Goal: Transaction & Acquisition: Obtain resource

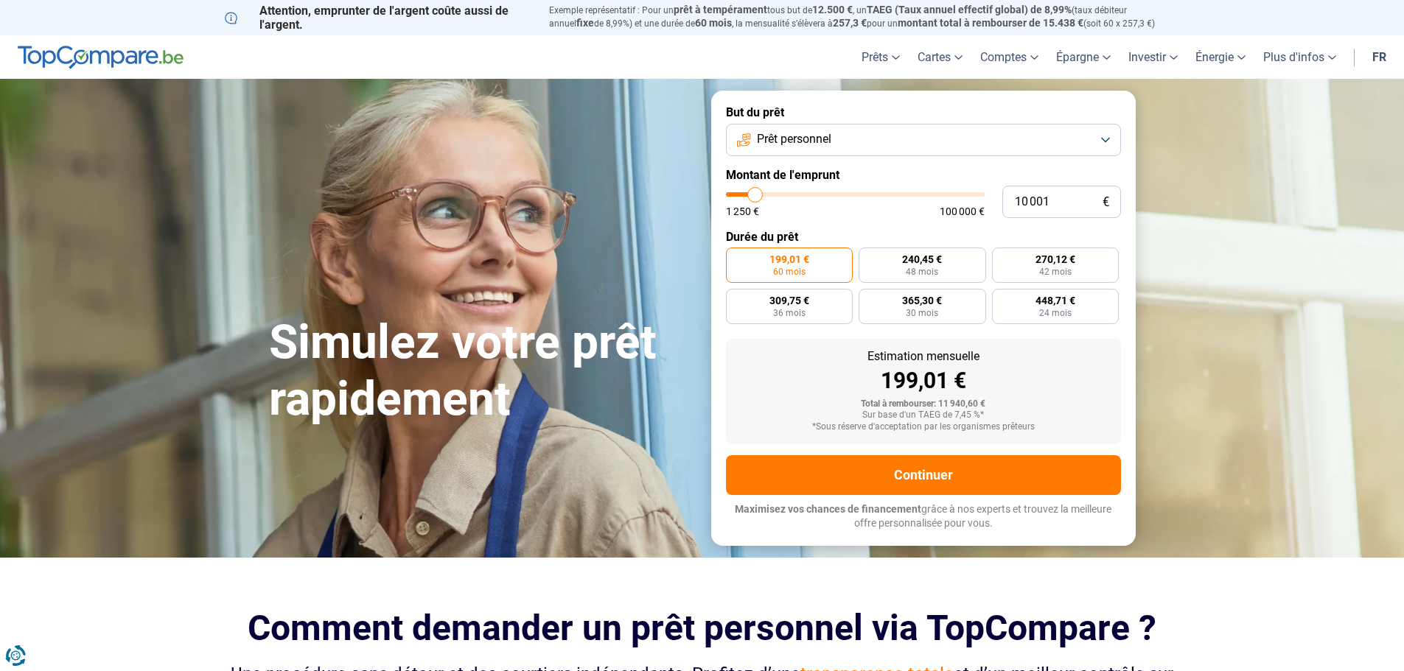
type input "68 500"
type input "68500"
click at [899, 192] on input "range" at bounding box center [855, 194] width 259 height 4
radio input "false"
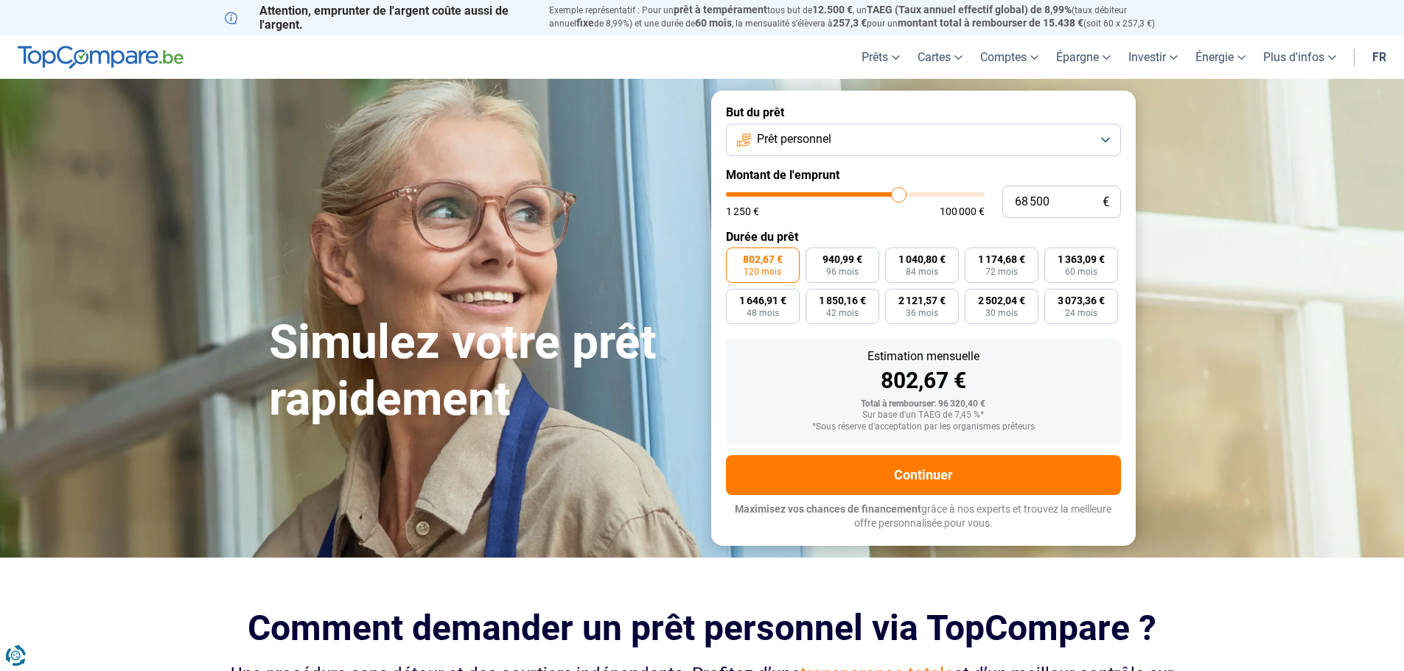
type input "68 250"
type input "68250"
type input "67 750"
type input "67750"
type input "67 500"
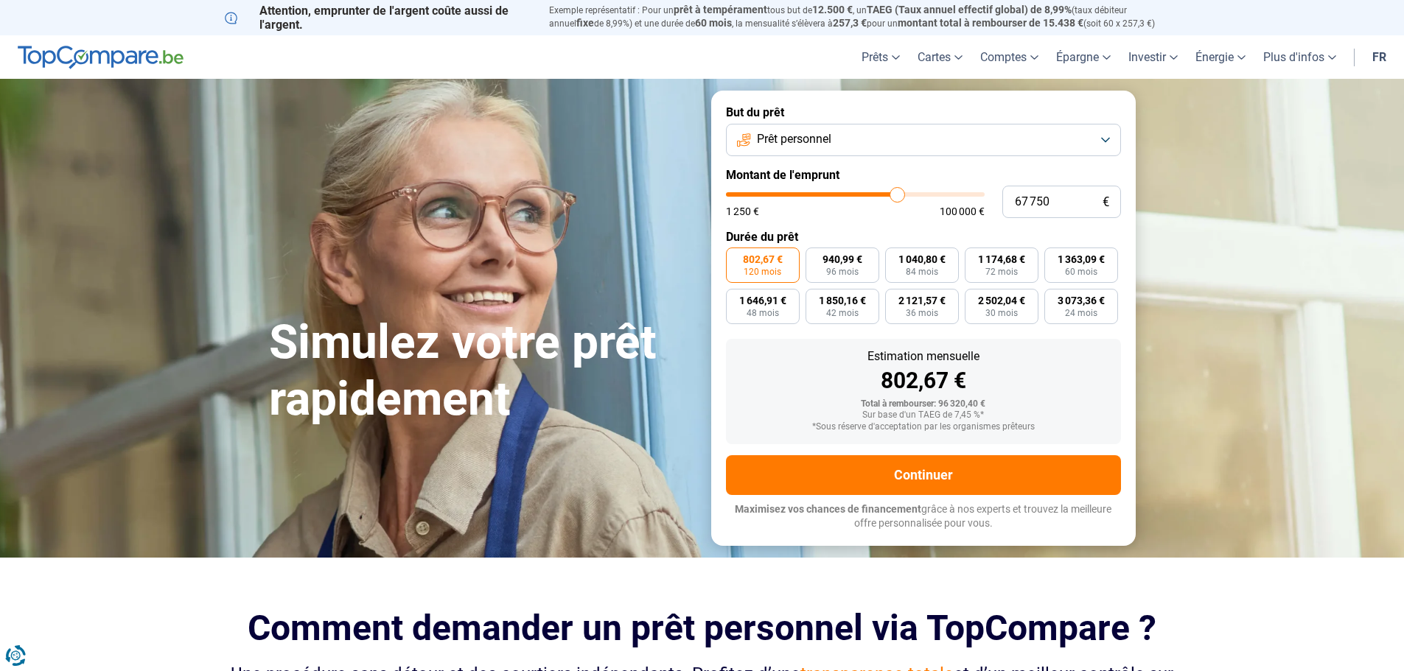
type input "67500"
type input "67 250"
type input "67250"
type input "66 750"
type input "66750"
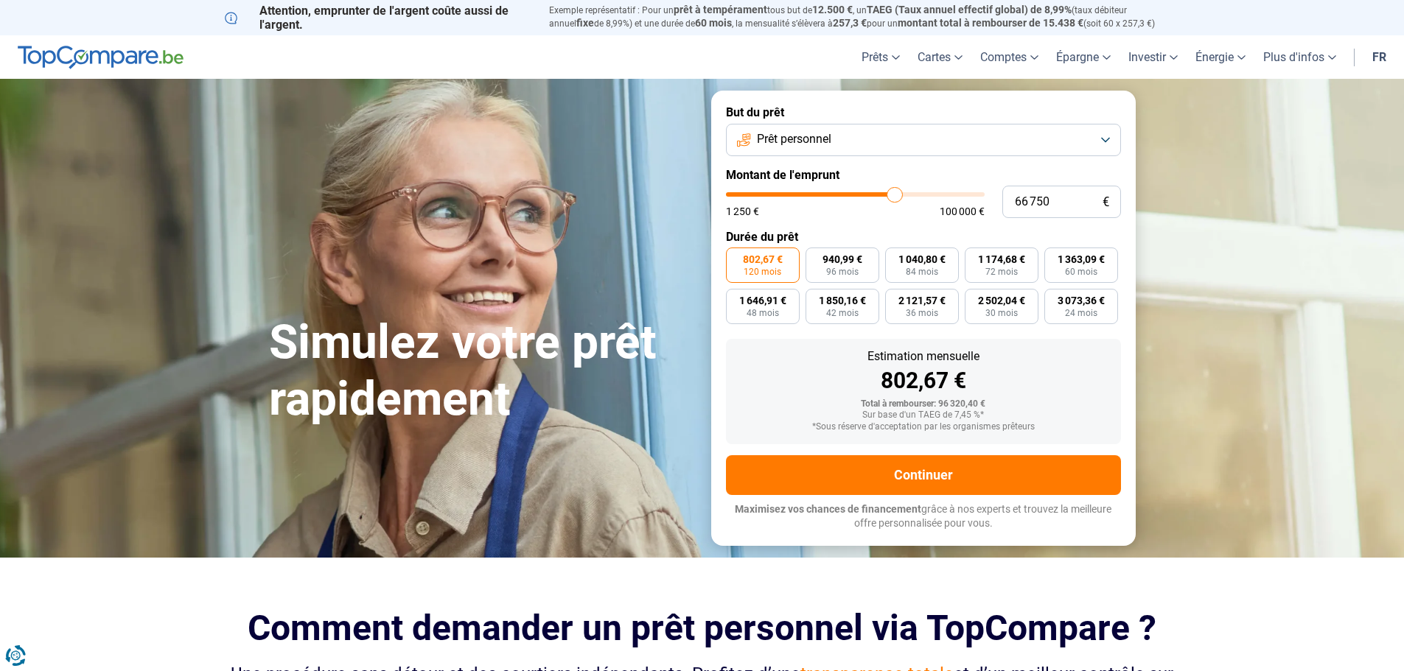
type input "66 500"
type input "66500"
type input "66 250"
type input "66250"
type input "66 000"
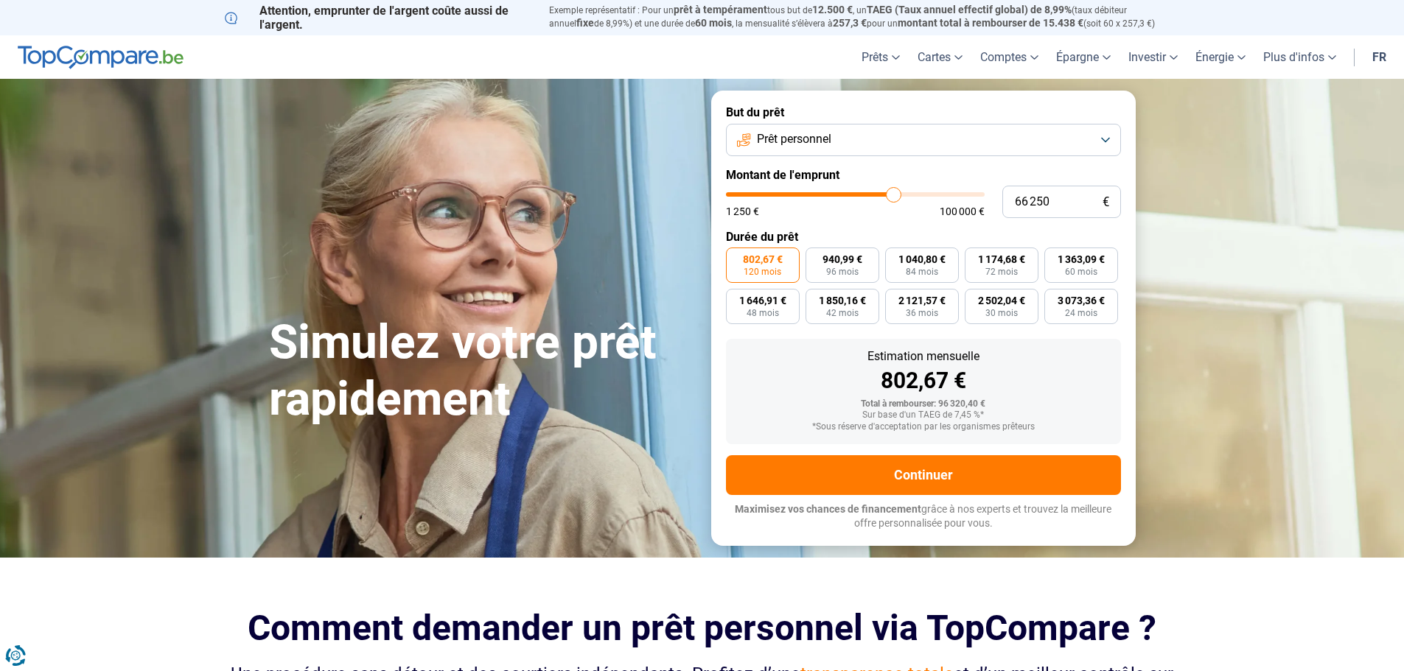
type input "66000"
type input "65 750"
type input "65750"
type input "65 250"
type input "65250"
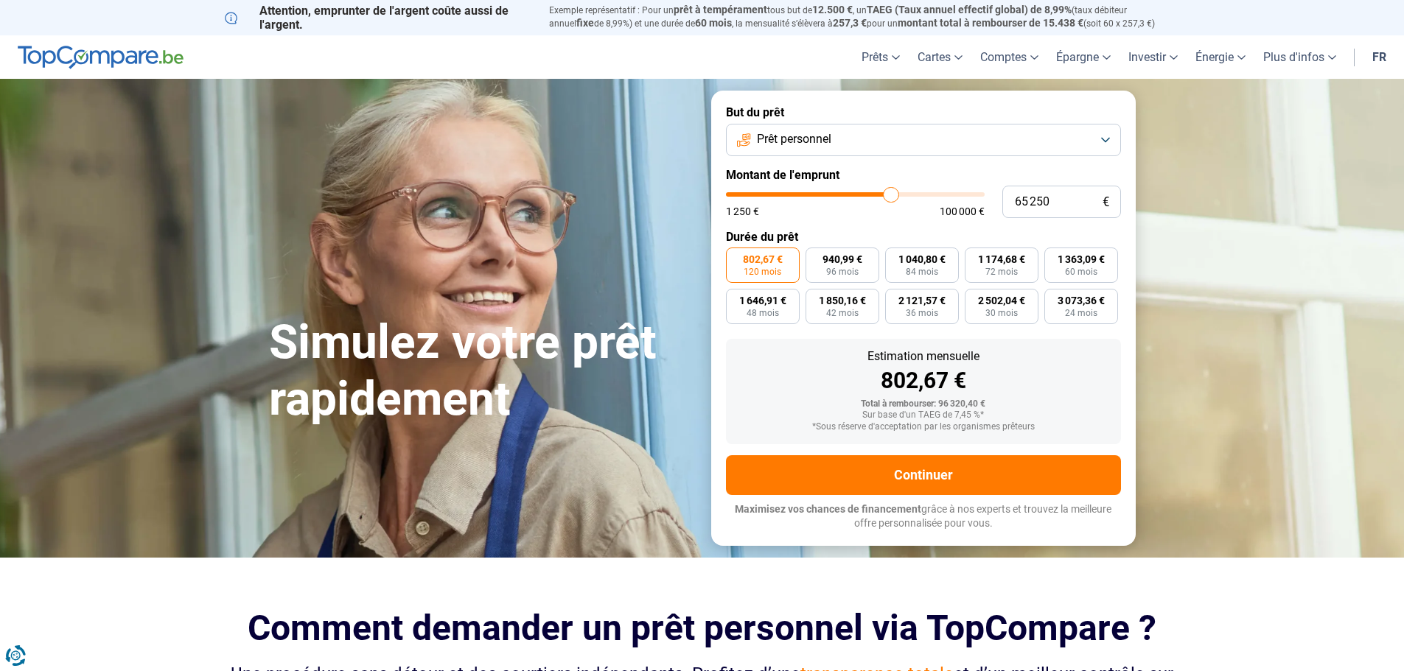
type input "65 000"
type input "65000"
type input "64 750"
type input "64750"
type input "64 500"
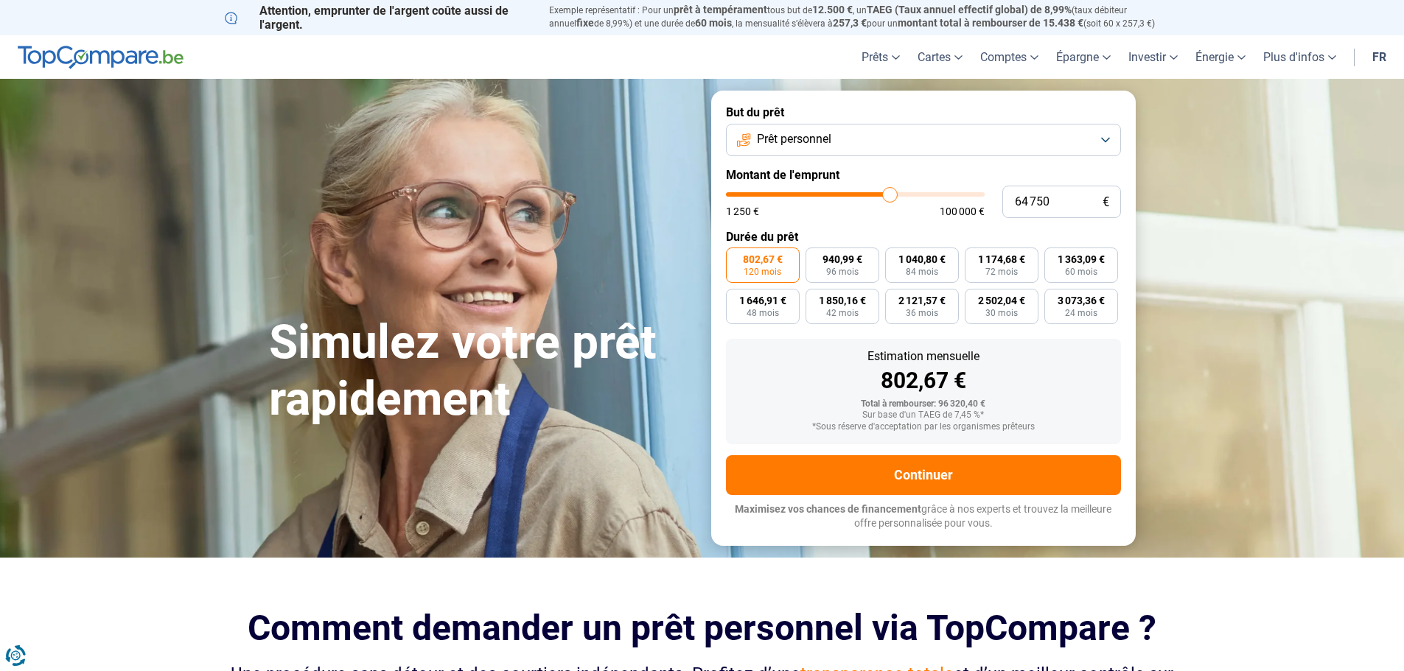
type input "64500"
type input "64 750"
type input "64750"
type input "65 000"
type input "65000"
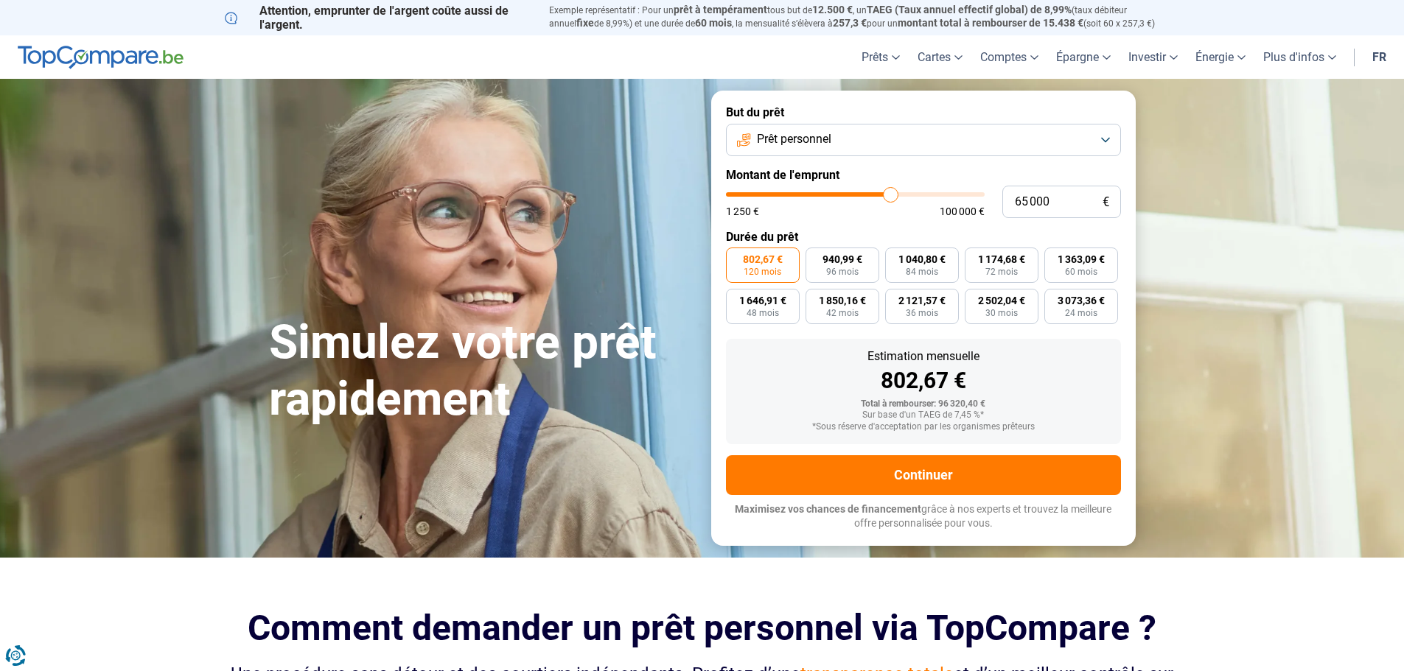
type input "65 250"
type input "65250"
type input "65 750"
type input "65750"
type input "65 250"
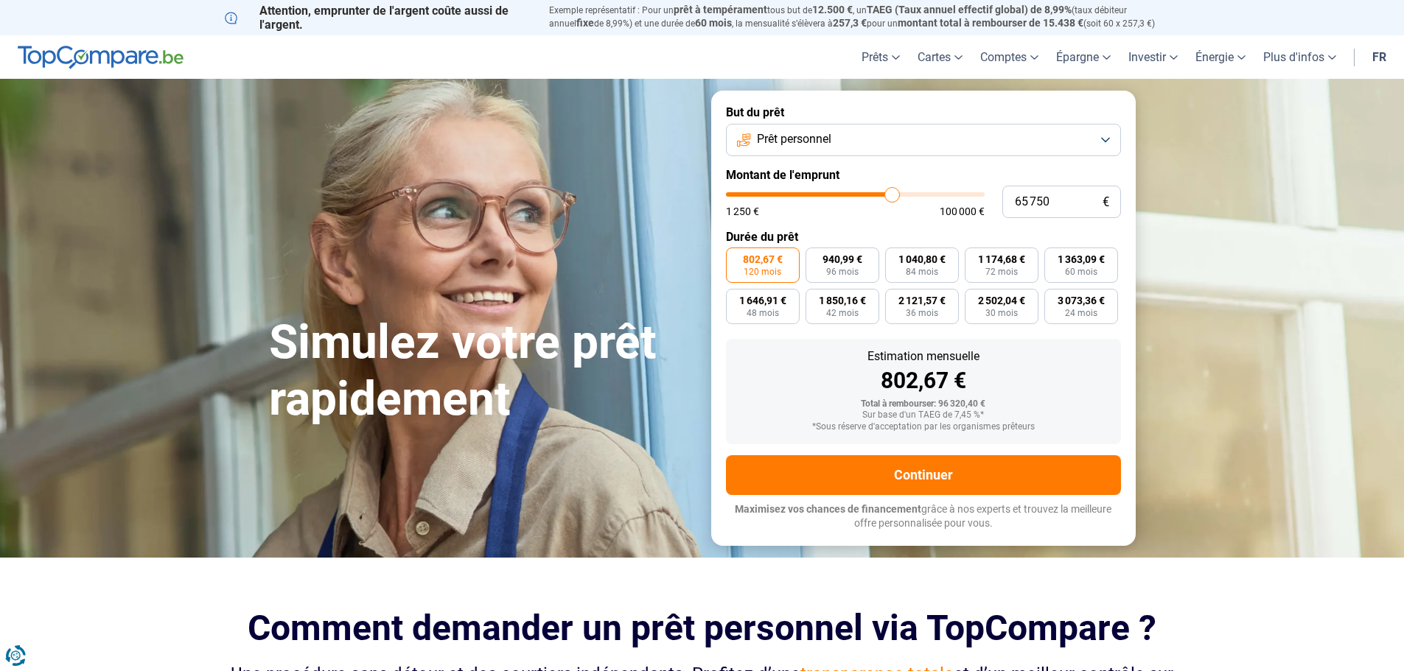
type input "65250"
type input "65 000"
type input "65000"
type input "64 750"
type input "64750"
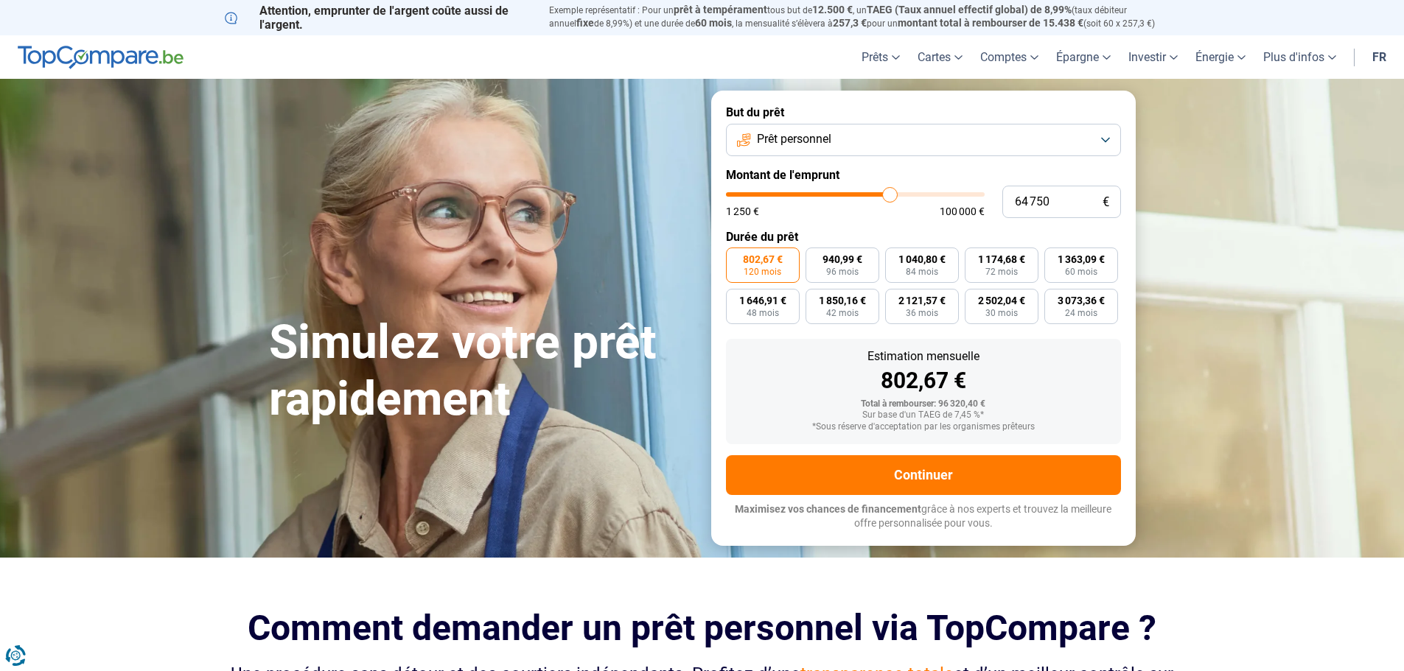
type input "64 500"
type input "64500"
type input "64 250"
type input "64250"
type input "64 500"
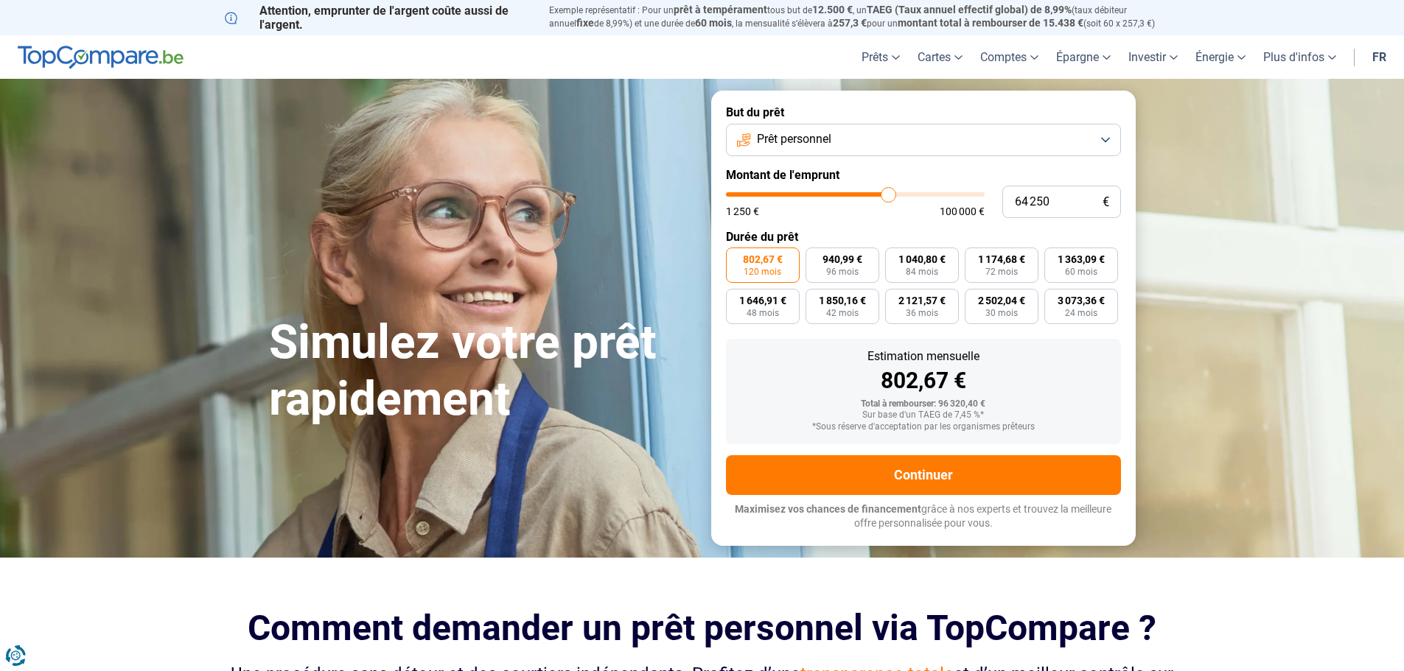
type input "64500"
type input "64 750"
type input "64750"
type input "65 000"
type input "65000"
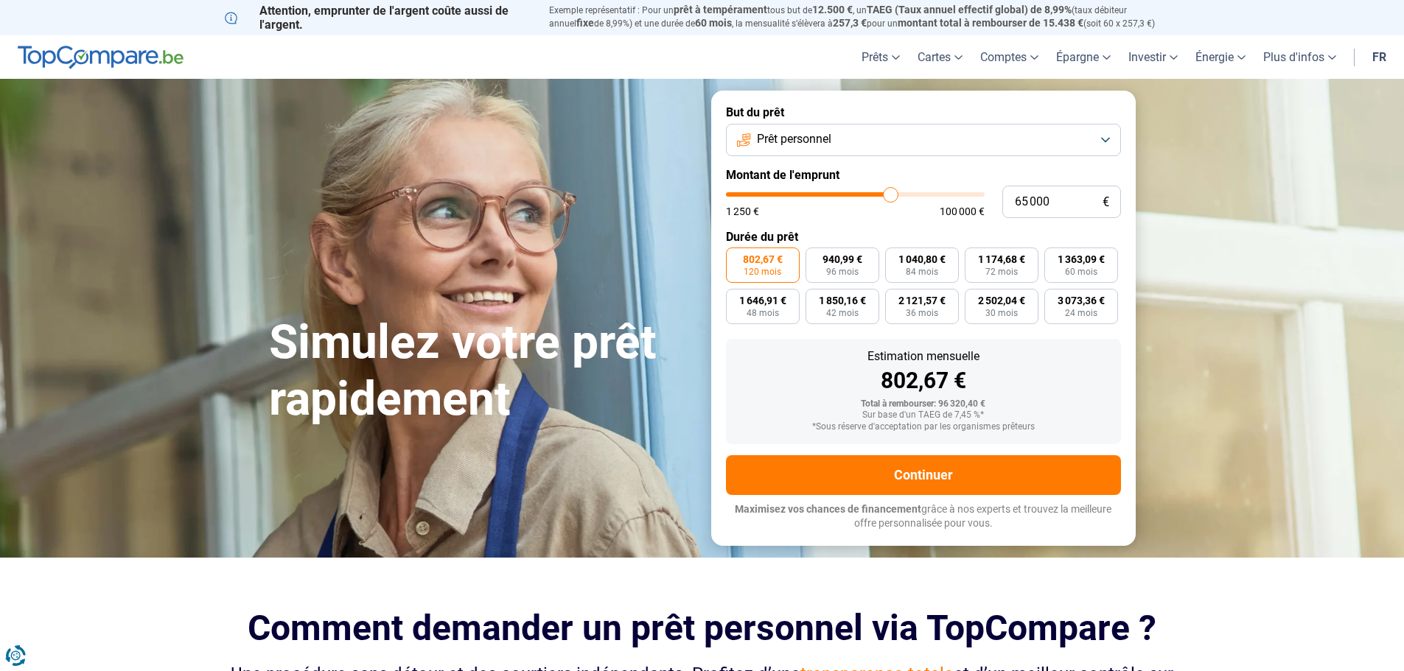
type input "65 250"
drag, startPoint x: 899, startPoint y: 189, endPoint x: 891, endPoint y: 186, distance: 8.6
type input "65250"
click at [891, 192] on input "range" at bounding box center [855, 194] width 259 height 4
type input "66 000"
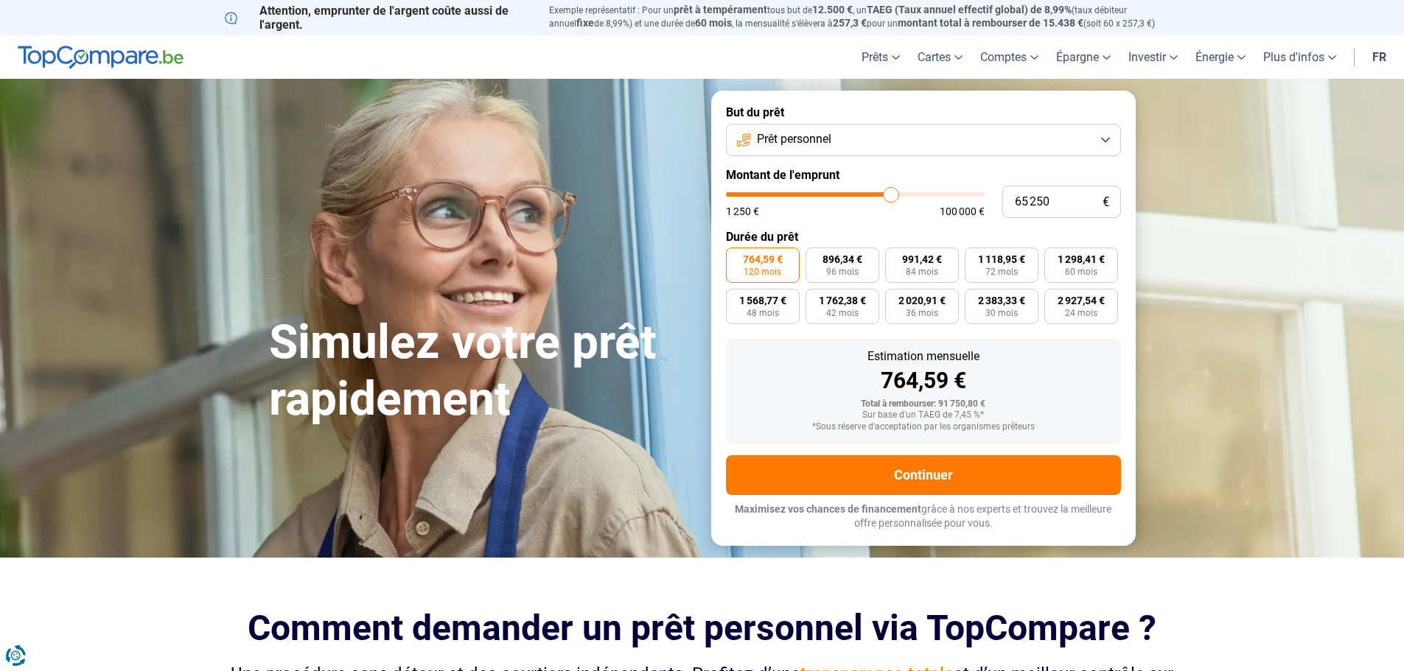
type input "66000"
type input "66 250"
type input "66250"
type input "66 500"
type input "66500"
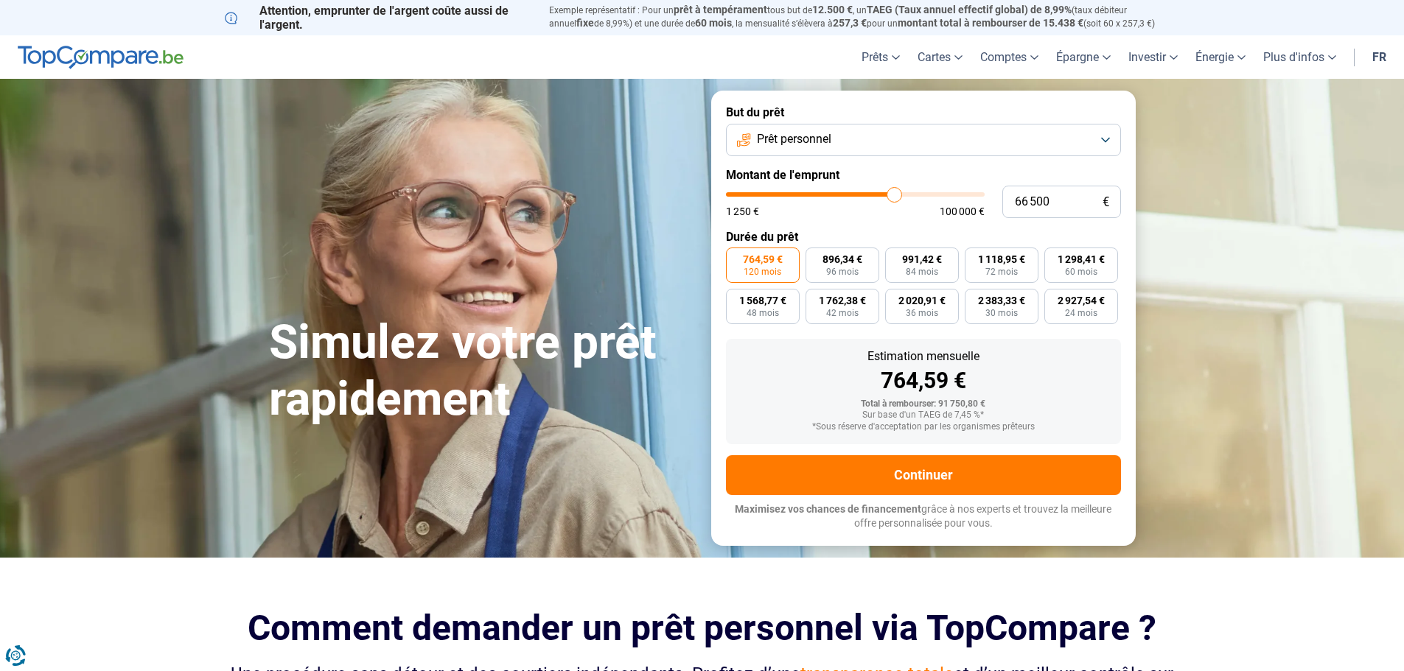
type input "66 750"
type input "66750"
type input "67 250"
type input "67250"
type input "67 500"
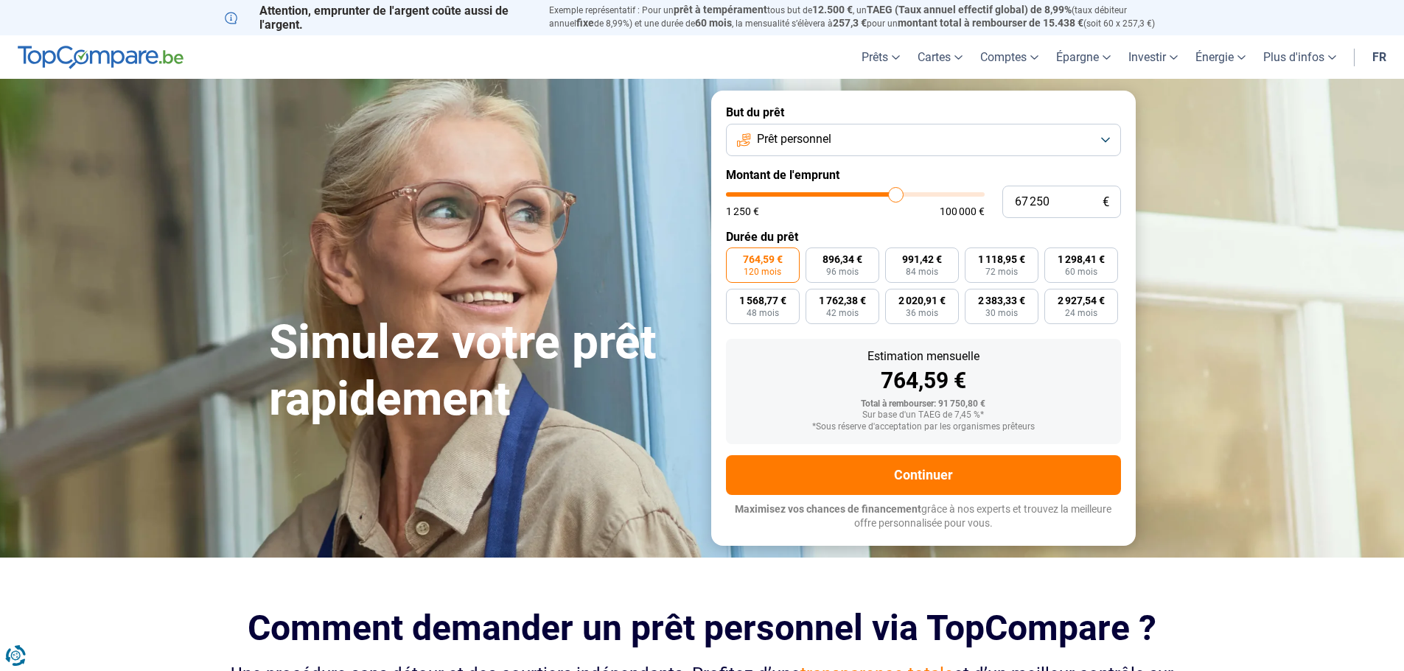
type input "67500"
type input "67 750"
type input "67750"
type input "68 000"
type input "68000"
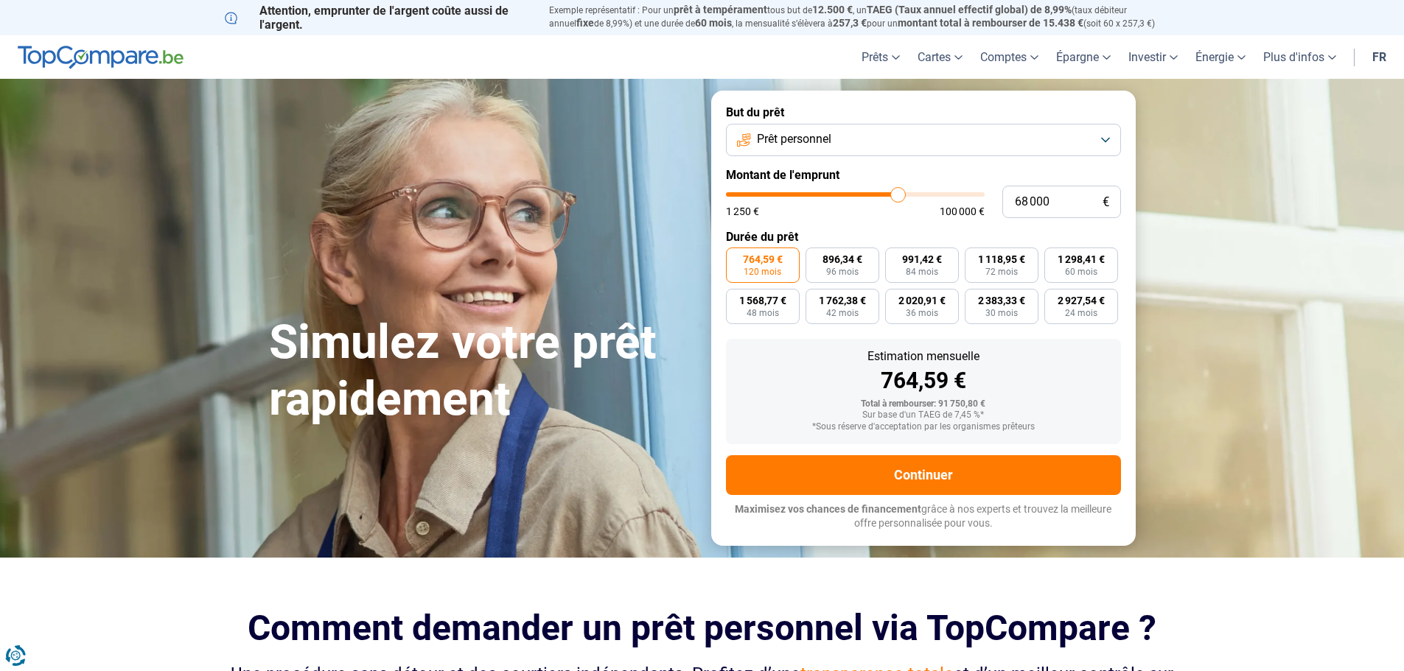
type input "68 250"
type input "68250"
type input "68 750"
type input "68750"
type input "69 000"
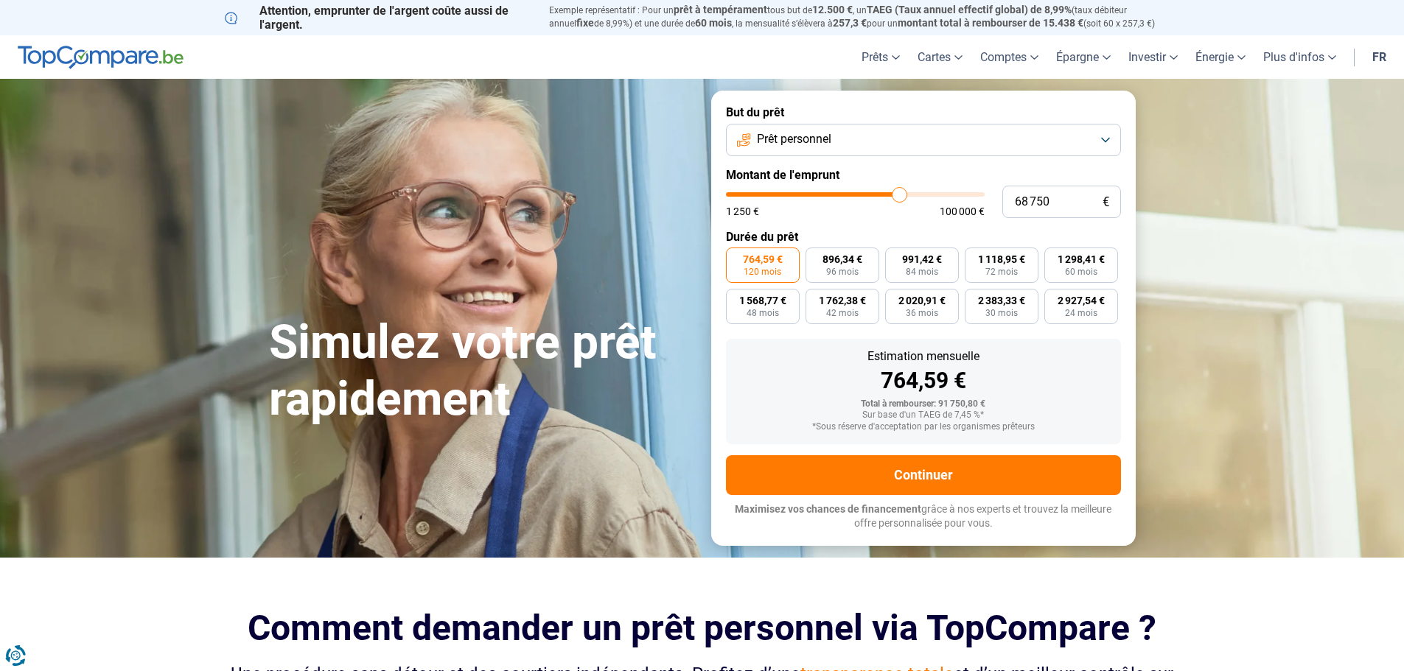
type input "69000"
type input "69 250"
type input "69250"
type input "69 500"
type input "69500"
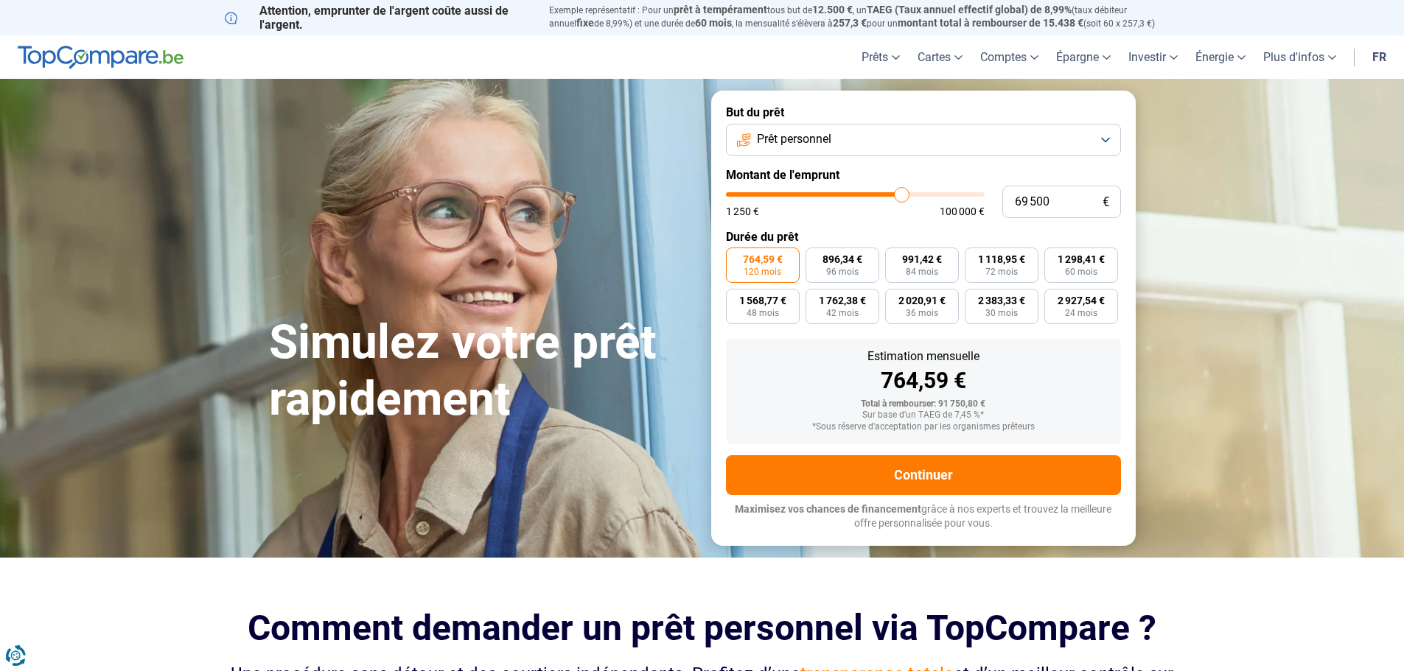
type input "69 750"
type input "69750"
type input "70 250"
drag, startPoint x: 892, startPoint y: 195, endPoint x: 903, endPoint y: 195, distance: 11.1
type input "70250"
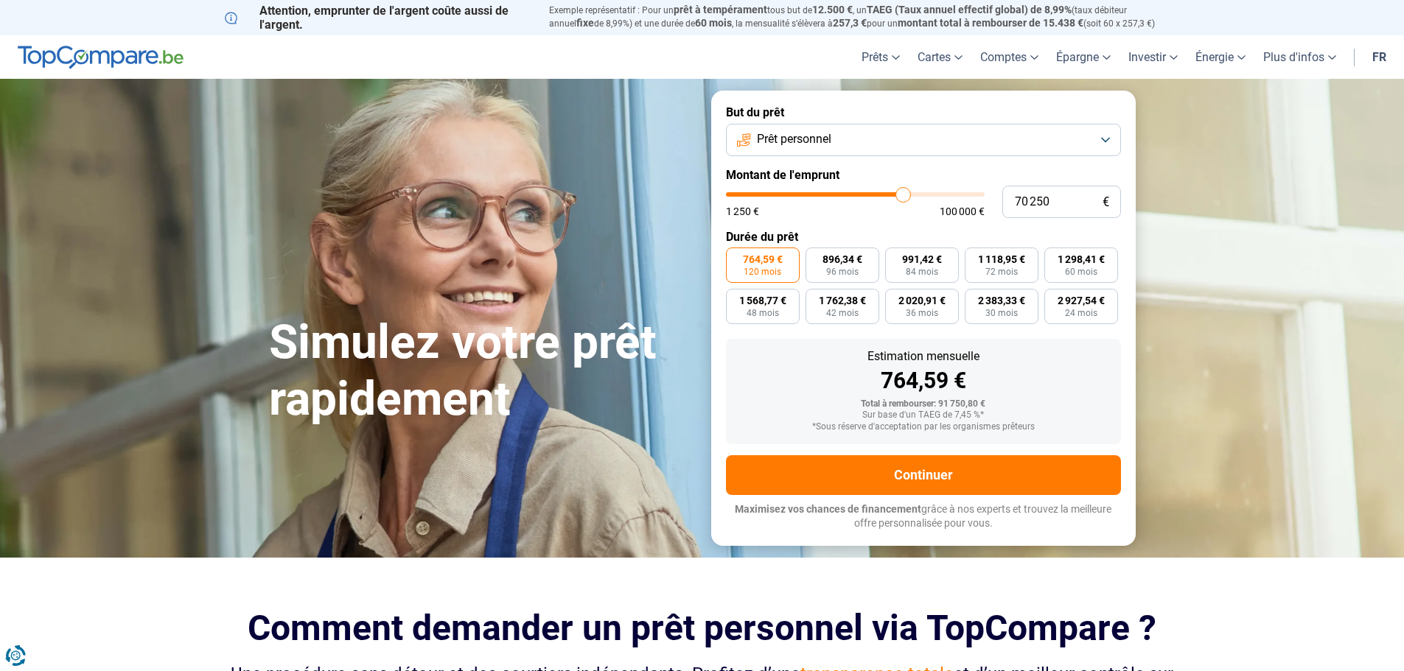
click at [903, 195] on input "range" at bounding box center [855, 194] width 259 height 4
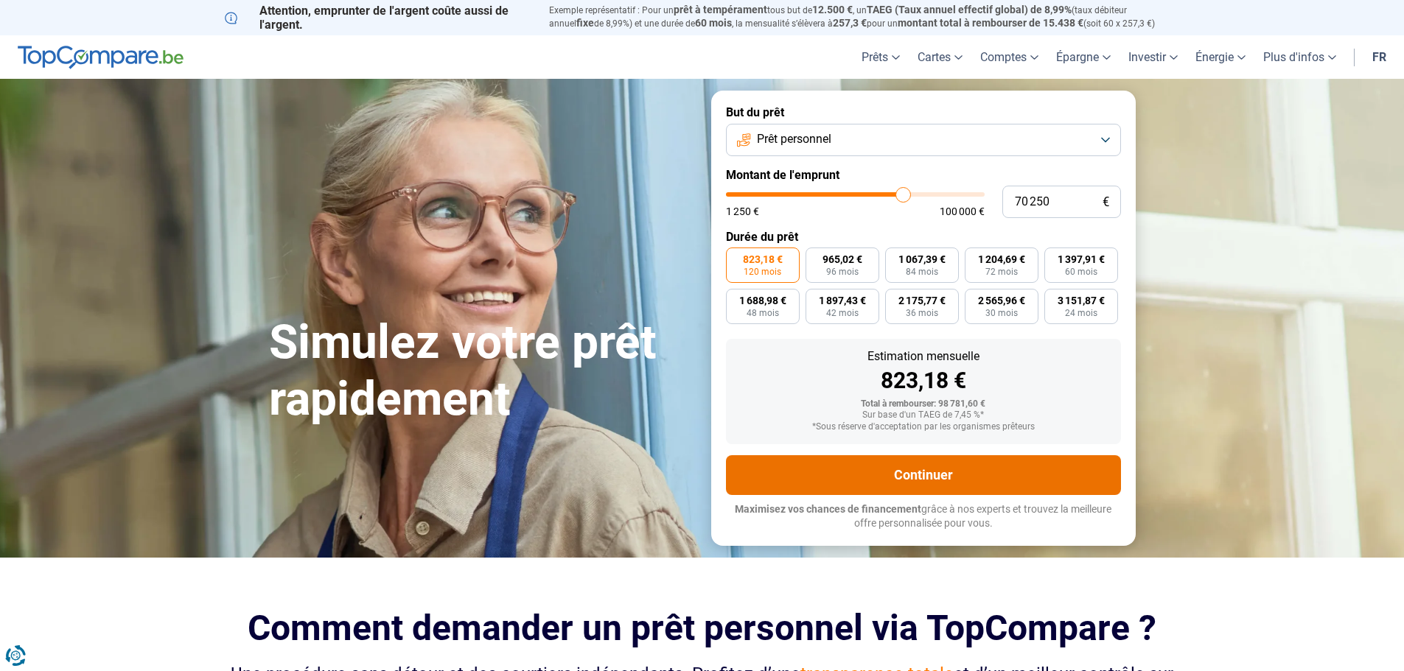
click at [915, 466] on button "Continuer" at bounding box center [923, 475] width 395 height 40
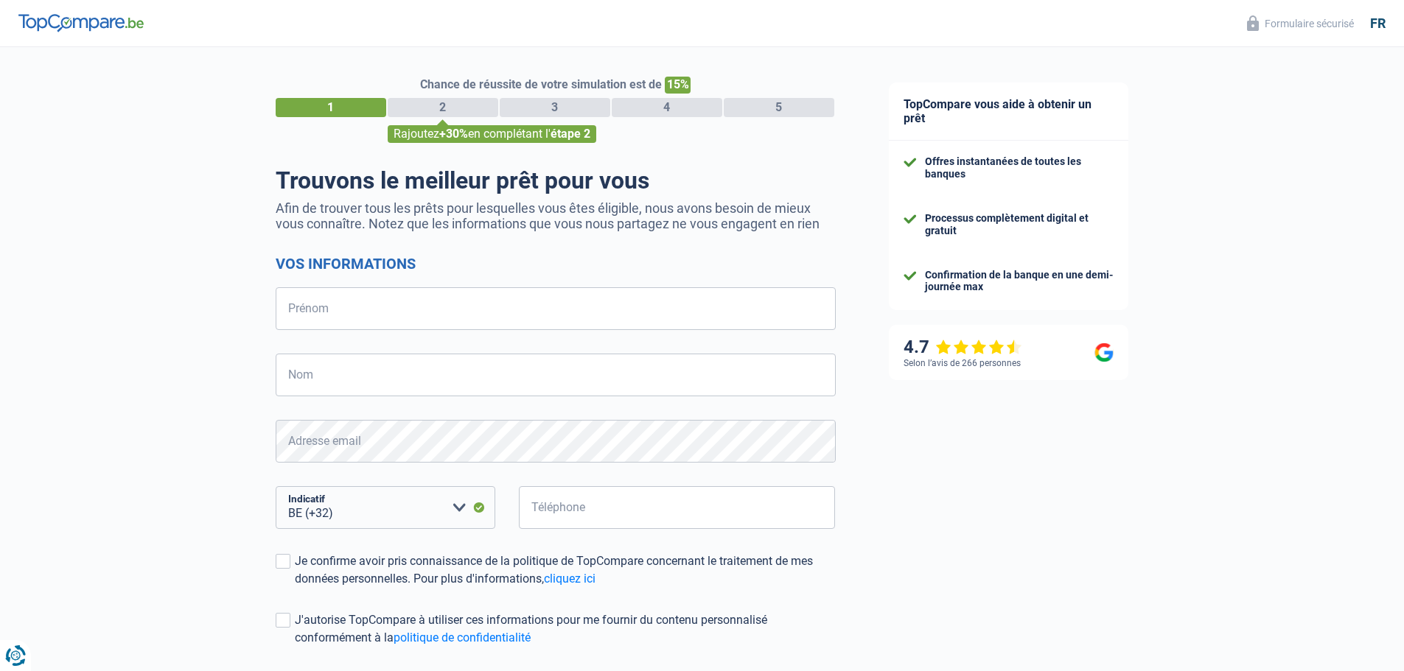
select select "32"
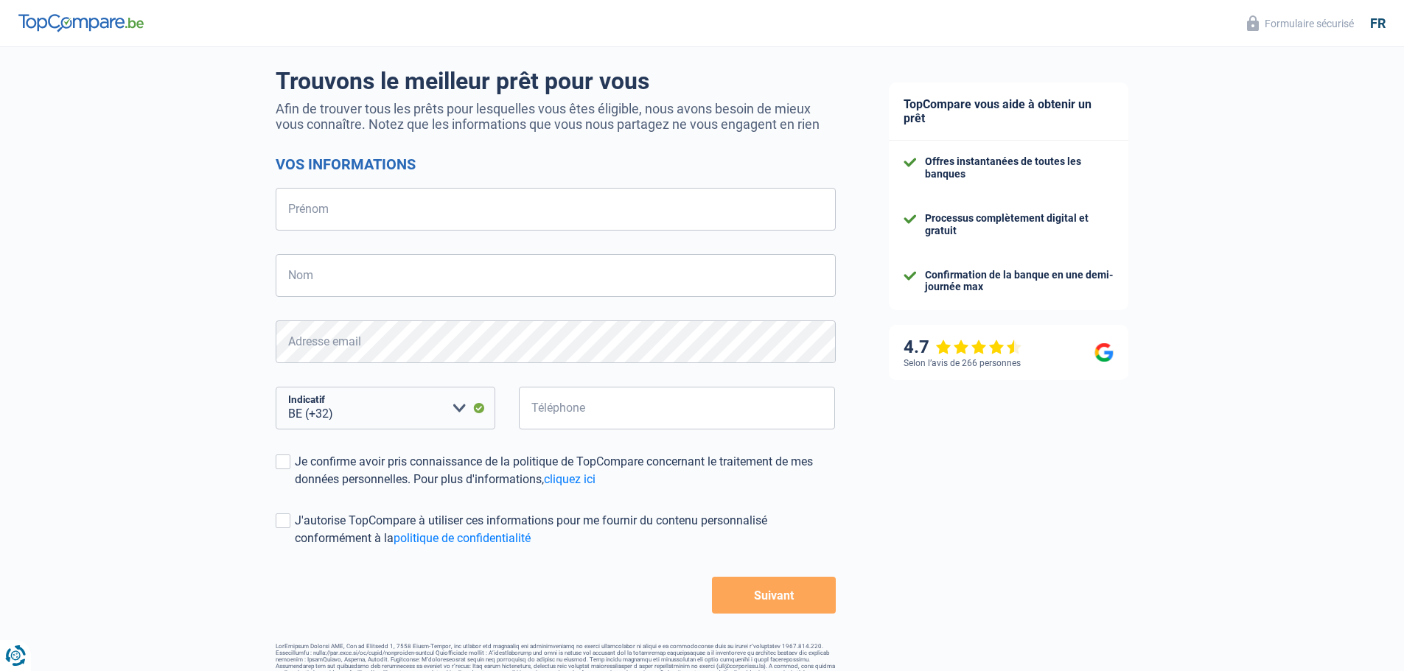
scroll to position [129, 0]
